Goal: Find specific page/section: Find specific page/section

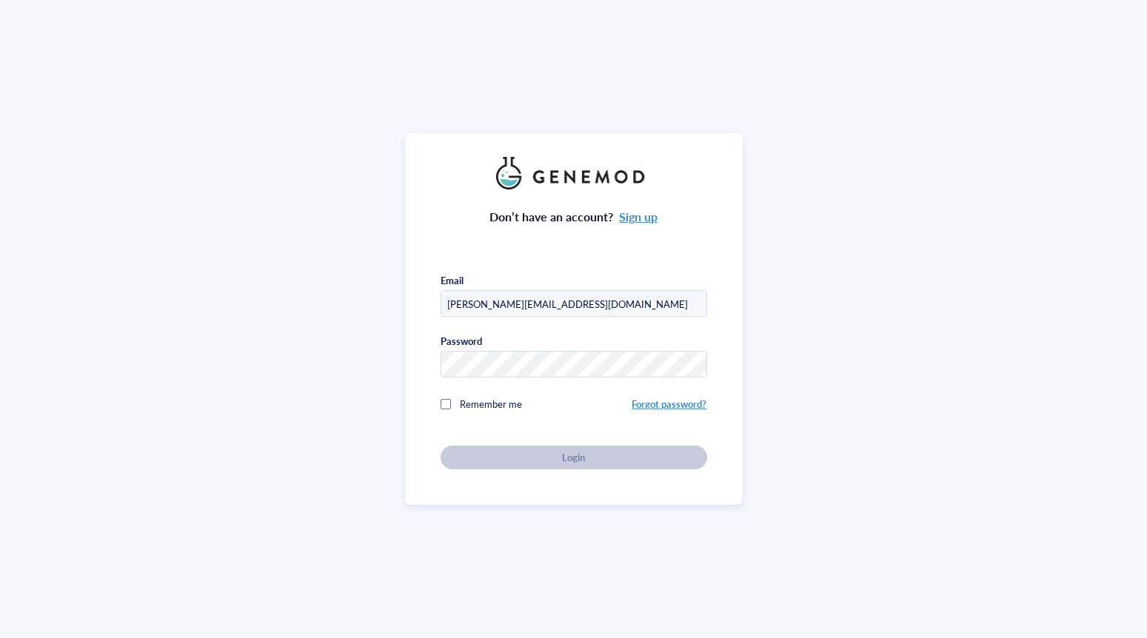
type input "[PERSON_NAME][EMAIL_ADDRESS][DOMAIN_NAME]"
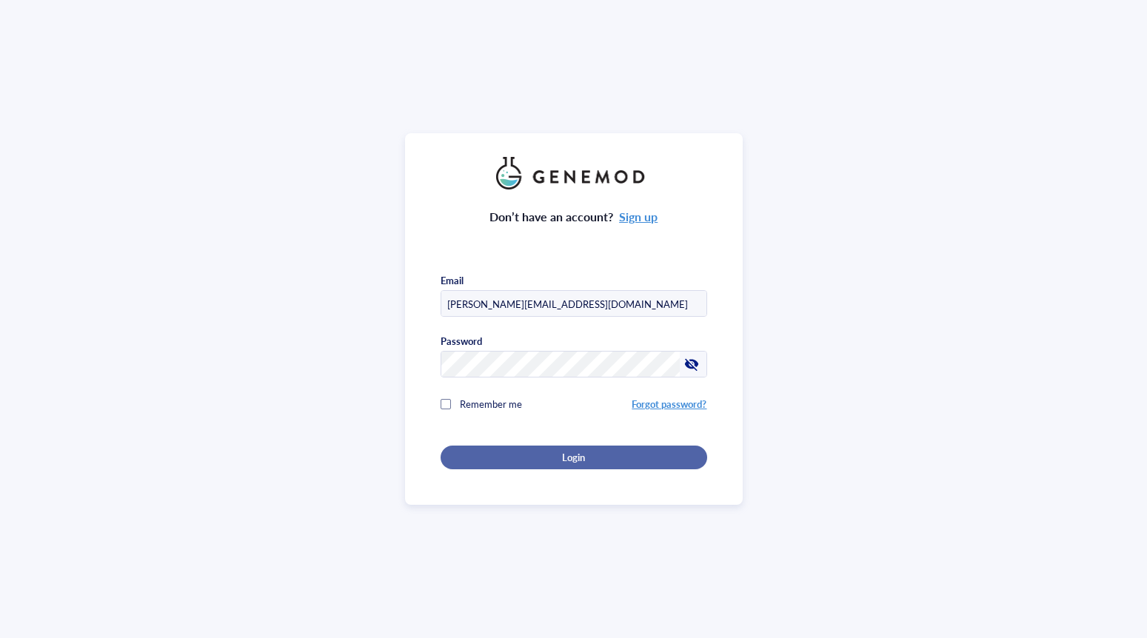
click at [549, 455] on div "Login" at bounding box center [573, 457] width 219 height 13
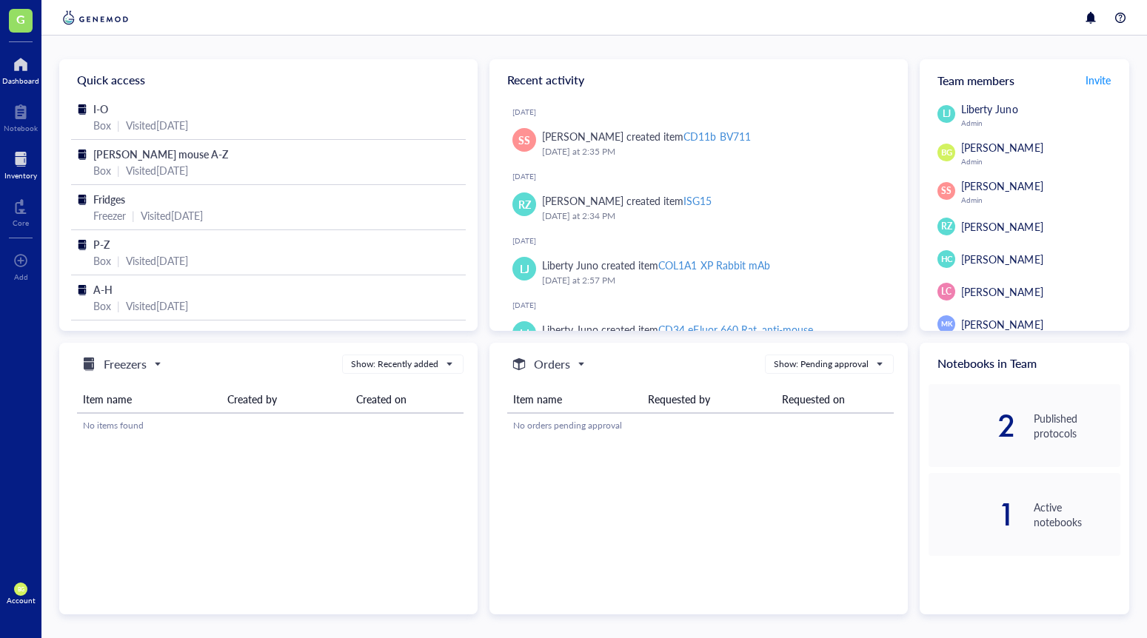
click at [16, 176] on div "Inventory" at bounding box center [20, 175] width 33 height 9
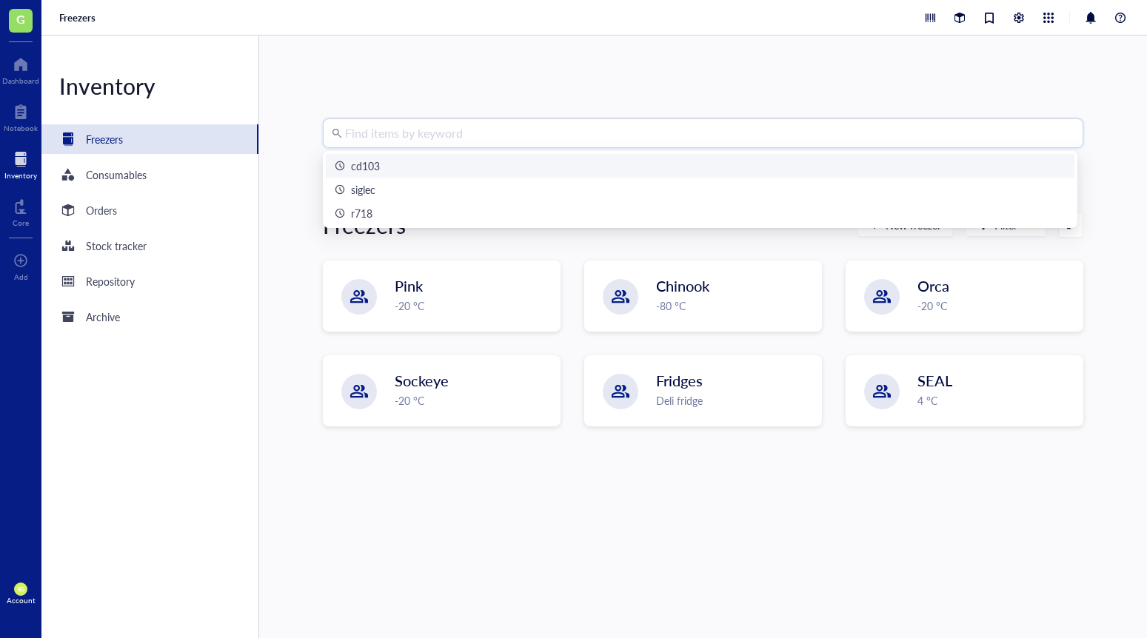
click at [482, 121] on input "search" at bounding box center [709, 133] width 729 height 28
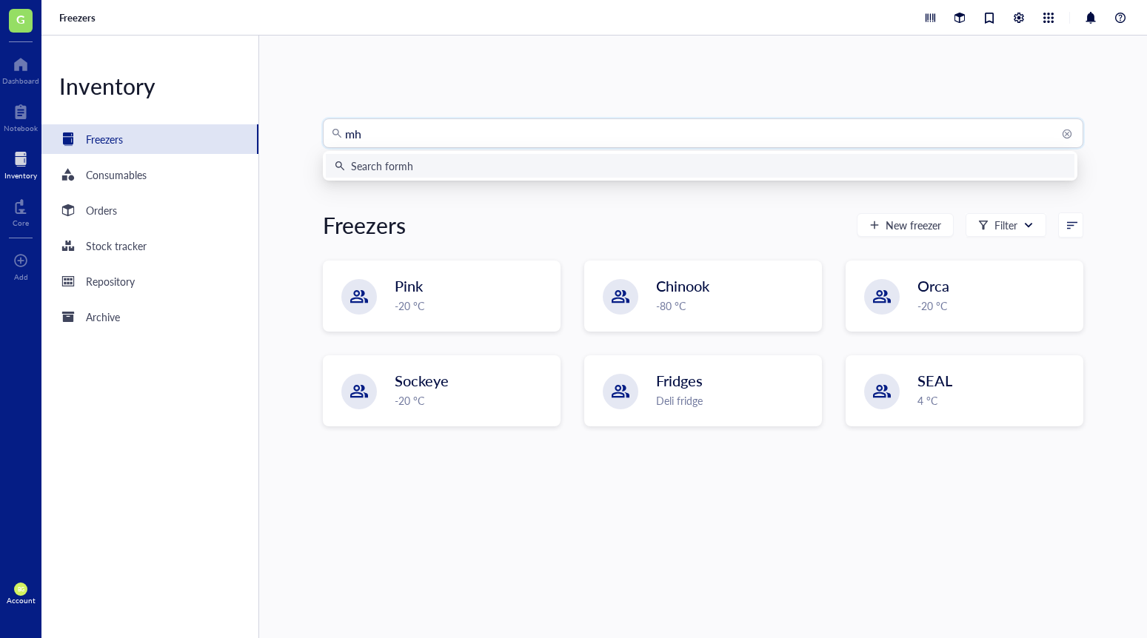
type input "mhc"
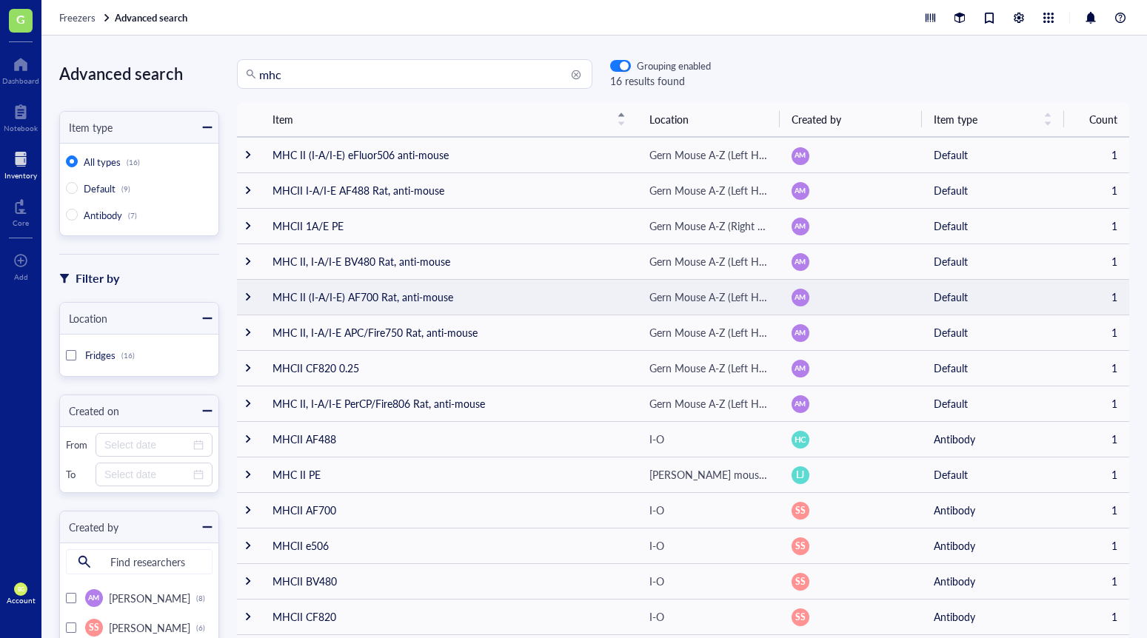
click at [460, 303] on td "MHC II (I-A/I-E) AF700 Rat, anti-mouse" at bounding box center [449, 297] width 377 height 36
